Goal: Information Seeking & Learning: Learn about a topic

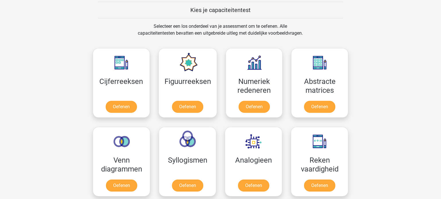
scroll to position [222, 0]
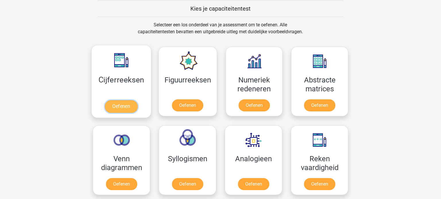
click at [113, 107] on link "Oefenen" at bounding box center [121, 106] width 33 height 13
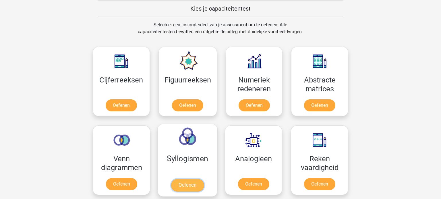
click at [191, 179] on link "Oefenen" at bounding box center [187, 185] width 33 height 13
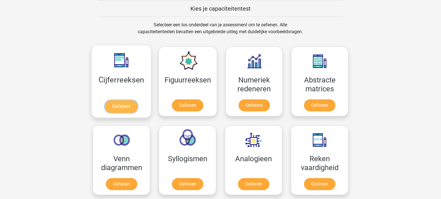
click at [128, 109] on link "Oefenen" at bounding box center [121, 106] width 33 height 13
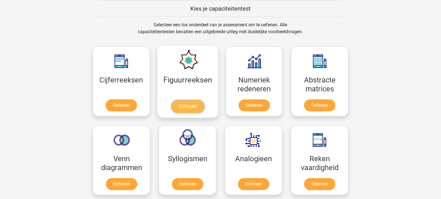
click at [188, 103] on link "Oefenen" at bounding box center [187, 106] width 33 height 13
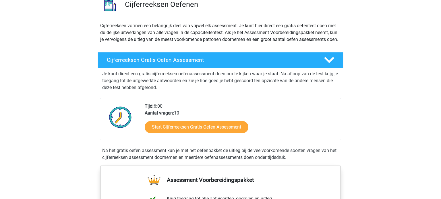
scroll to position [51, 0]
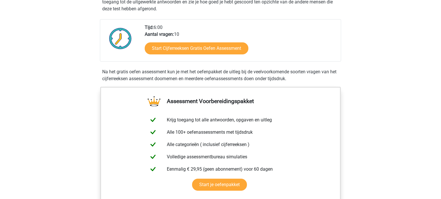
scroll to position [129, 0]
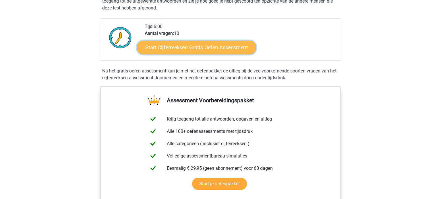
click at [194, 54] on link "Start Cijferreeksen Gratis Oefen Assessment" at bounding box center [196, 47] width 119 height 14
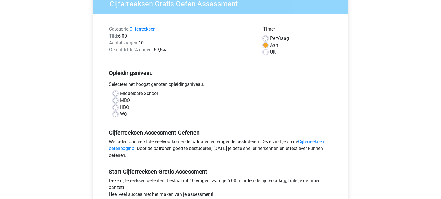
scroll to position [57, 0]
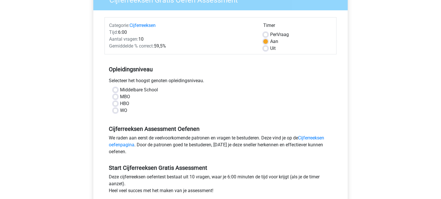
click at [120, 112] on label "WO" at bounding box center [123, 110] width 7 height 7
click at [115, 112] on input "WO" at bounding box center [115, 110] width 5 height 6
radio input "true"
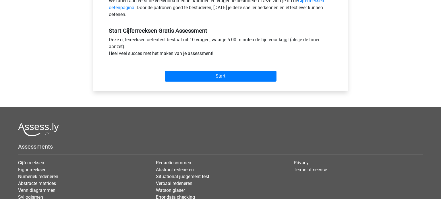
scroll to position [195, 0]
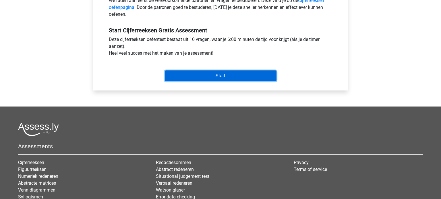
click at [264, 76] on input "Start" at bounding box center [221, 76] width 112 height 11
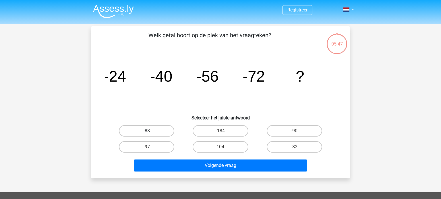
click at [158, 128] on label "-88" at bounding box center [146, 130] width 55 height 11
click at [150, 131] on input "-88" at bounding box center [149, 133] width 4 height 4
radio input "true"
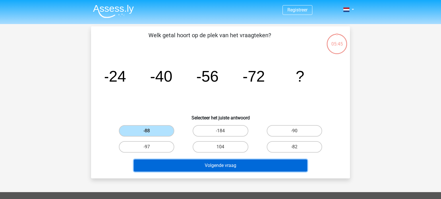
click at [169, 167] on button "Volgende vraag" at bounding box center [221, 166] width 174 height 12
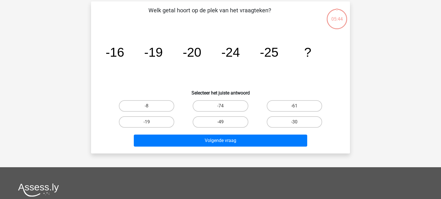
scroll to position [26, 0]
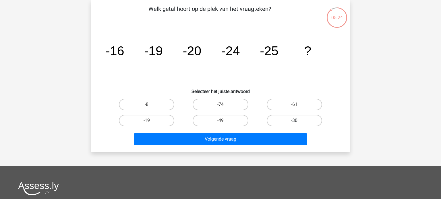
click at [272, 121] on label "-30" at bounding box center [294, 120] width 55 height 11
click at [294, 121] on input "-30" at bounding box center [296, 123] width 4 height 4
radio input "true"
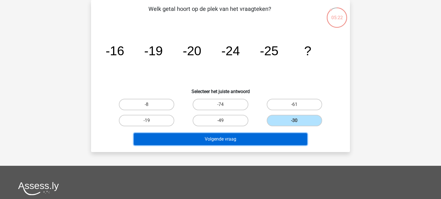
click at [248, 138] on button "Volgende vraag" at bounding box center [221, 139] width 174 height 12
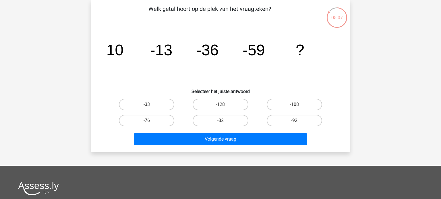
click at [167, 67] on icon "image/svg+xml 10 -13 -36 -59 ?" at bounding box center [220, 55] width 231 height 58
click at [241, 118] on label "-82" at bounding box center [220, 120] width 55 height 11
click at [224, 121] on input "-82" at bounding box center [222, 123] width 4 height 4
radio input "true"
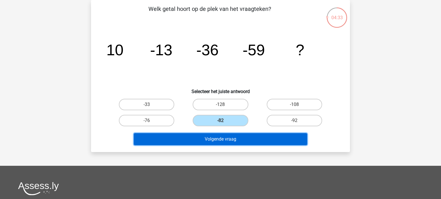
click at [219, 137] on button "Volgende vraag" at bounding box center [221, 139] width 174 height 12
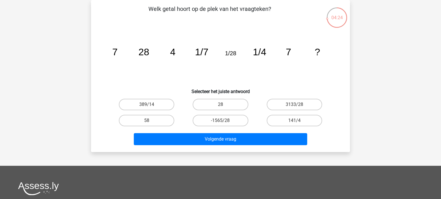
click at [160, 50] on icon "image/svg+xml 7 28 4 1/7 1/28 1/4 7 ?" at bounding box center [220, 55] width 231 height 58
click at [114, 69] on icon "image/svg+xml 7 28 4 1/7 1/28 1/4 7 ?" at bounding box center [220, 55] width 231 height 58
click at [224, 106] on label "28" at bounding box center [220, 104] width 55 height 11
click at [224, 106] on input "28" at bounding box center [222, 107] width 4 height 4
radio input "true"
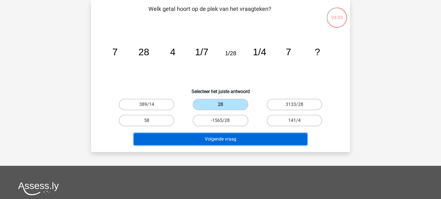
click at [217, 139] on button "Volgende vraag" at bounding box center [221, 139] width 174 height 12
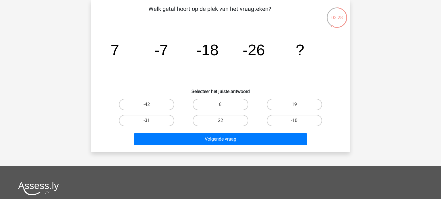
click at [180, 111] on div "-42" at bounding box center [147, 105] width 74 height 16
click at [154, 121] on label "-31" at bounding box center [146, 120] width 55 height 11
click at [150, 121] on input "-31" at bounding box center [149, 123] width 4 height 4
radio input "true"
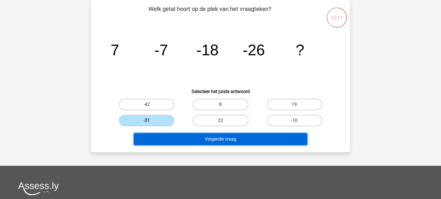
click at [165, 137] on button "Volgende vraag" at bounding box center [221, 139] width 174 height 12
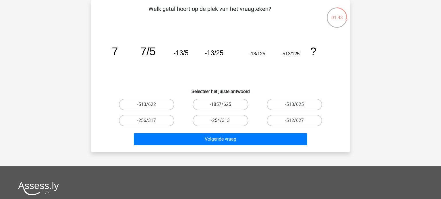
click at [281, 107] on label "-513/625" at bounding box center [294, 104] width 55 height 11
click at [294, 107] on input "-513/625" at bounding box center [296, 107] width 4 height 4
radio input "true"
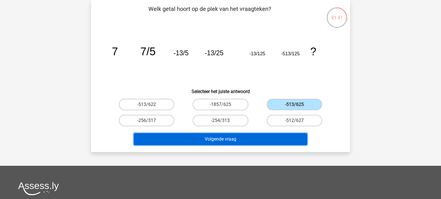
click at [250, 137] on button "Volgende vraag" at bounding box center [221, 139] width 174 height 12
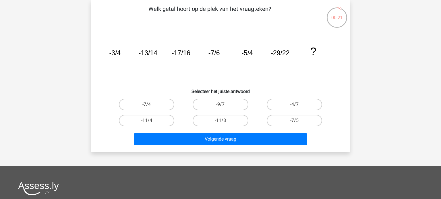
click at [221, 121] on input "-11/8" at bounding box center [222, 123] width 4 height 4
radio input "true"
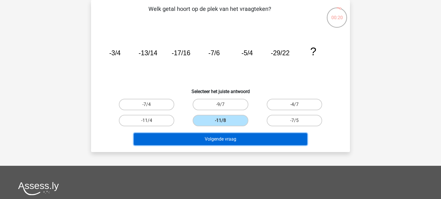
click at [220, 139] on button "Volgende vraag" at bounding box center [221, 139] width 174 height 12
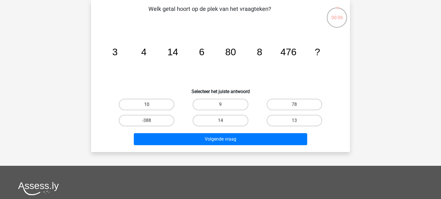
click at [143, 105] on label "10" at bounding box center [146, 104] width 55 height 11
click at [147, 105] on input "10" at bounding box center [149, 107] width 4 height 4
radio input "true"
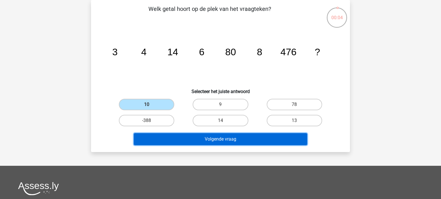
click at [155, 137] on button "Volgende vraag" at bounding box center [221, 139] width 174 height 12
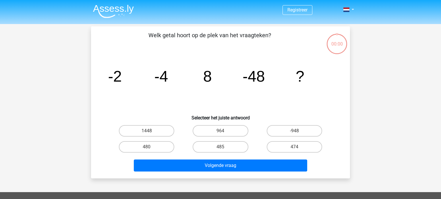
scroll to position [26, 0]
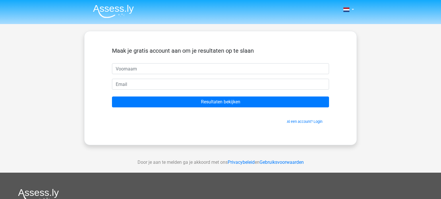
click at [240, 71] on input "text" at bounding box center [220, 68] width 217 height 11
type input "Juriaan"
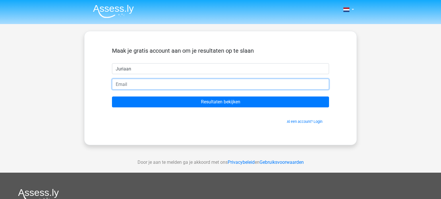
click at [163, 85] on input "email" at bounding box center [220, 84] width 217 height 11
type input "[EMAIL_ADDRESS][DOMAIN_NAME]"
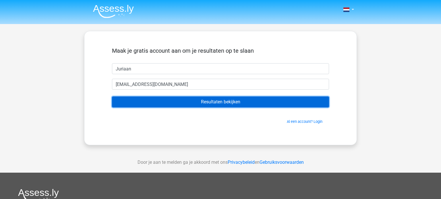
click at [236, 100] on input "Resultaten bekijken" at bounding box center [220, 102] width 217 height 11
click at [235, 103] on input "Resultaten bekijken" at bounding box center [220, 102] width 217 height 11
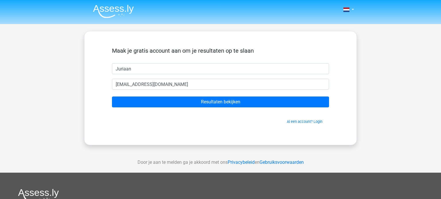
click at [387, 102] on div "Nederlands English" at bounding box center [220, 162] width 441 height 325
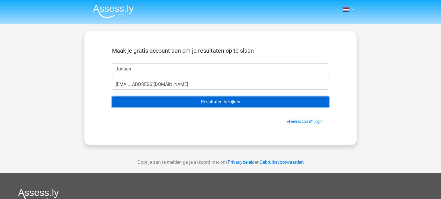
click at [229, 102] on input "Resultaten bekijken" at bounding box center [220, 102] width 217 height 11
click at [229, 101] on input "Resultaten bekijken" at bounding box center [220, 102] width 217 height 11
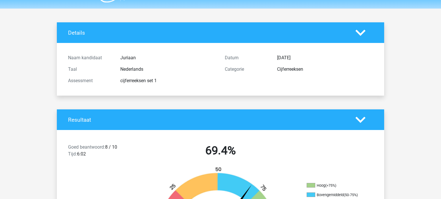
scroll to position [13, 0]
